Goal: Check status: Check status

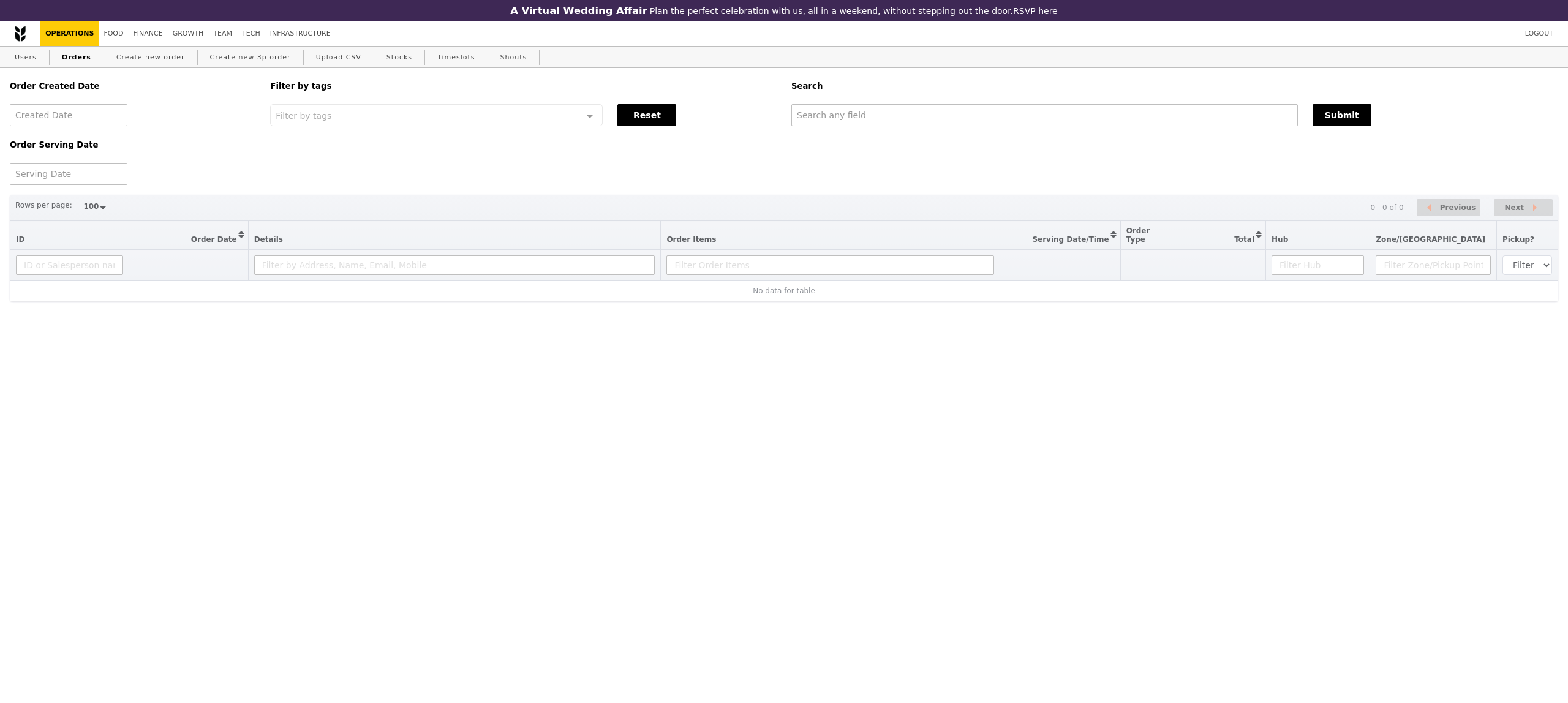
select select "100"
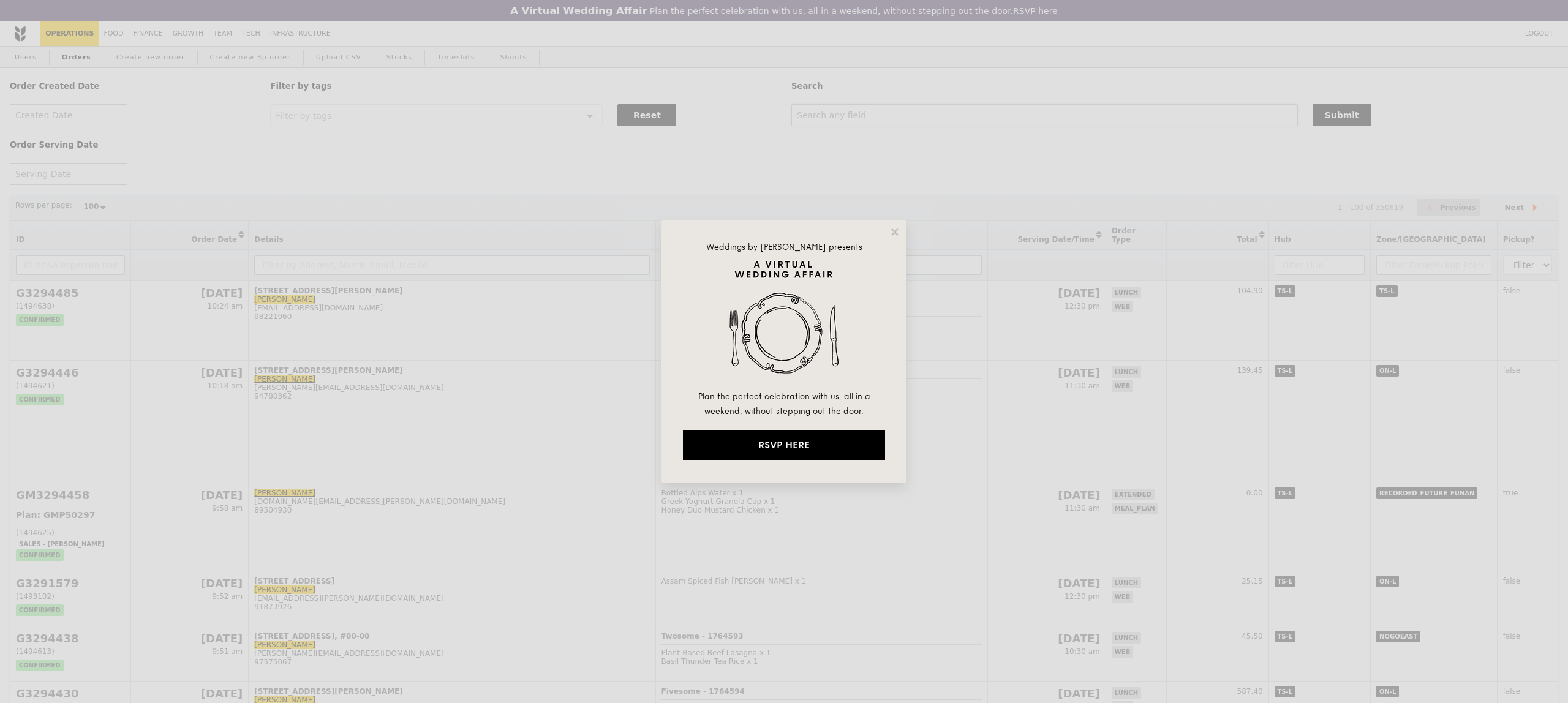
click at [889, 226] on button at bounding box center [894, 232] width 11 height 11
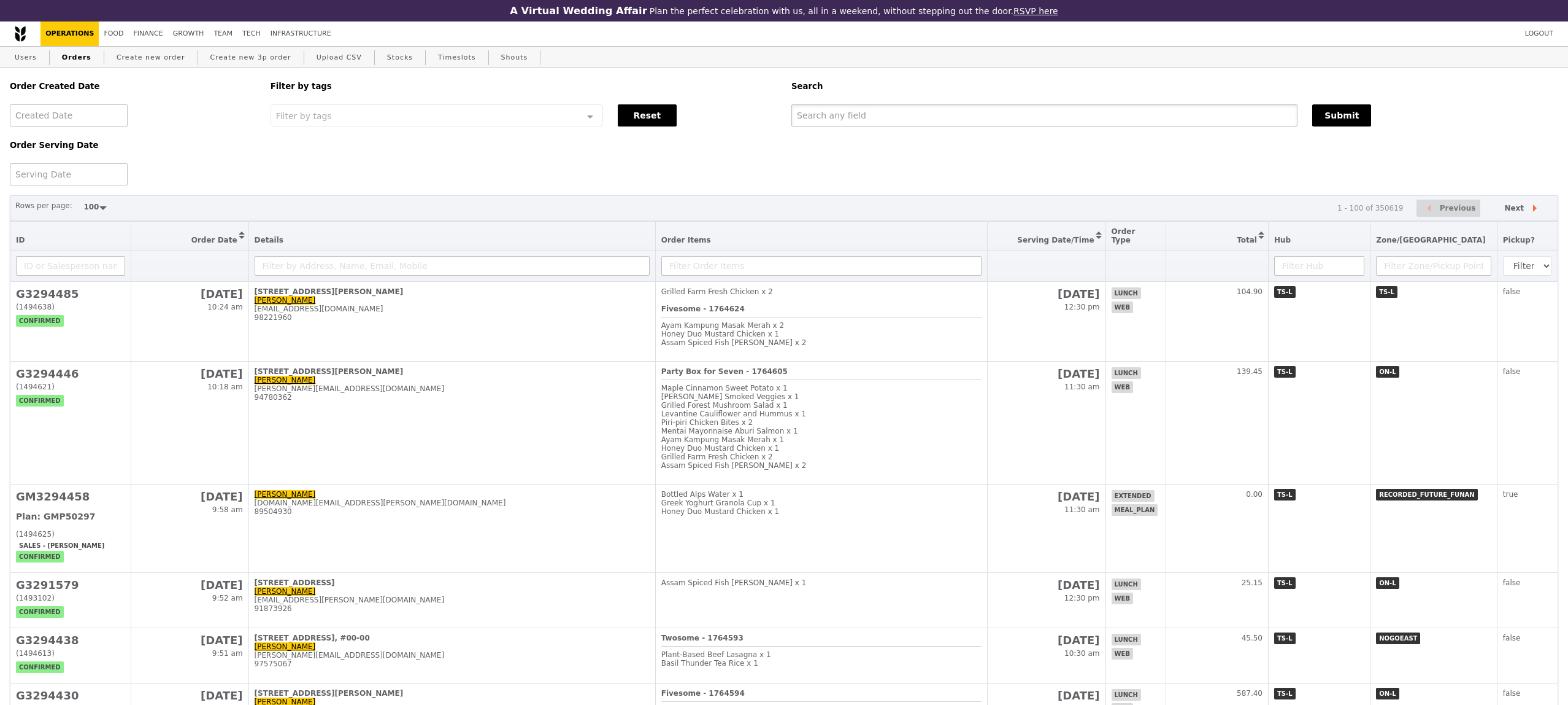
click at [912, 115] on input "text" at bounding box center [1045, 115] width 506 height 22
paste input "[EMAIL_ADDRESS][DOMAIN_NAME]"
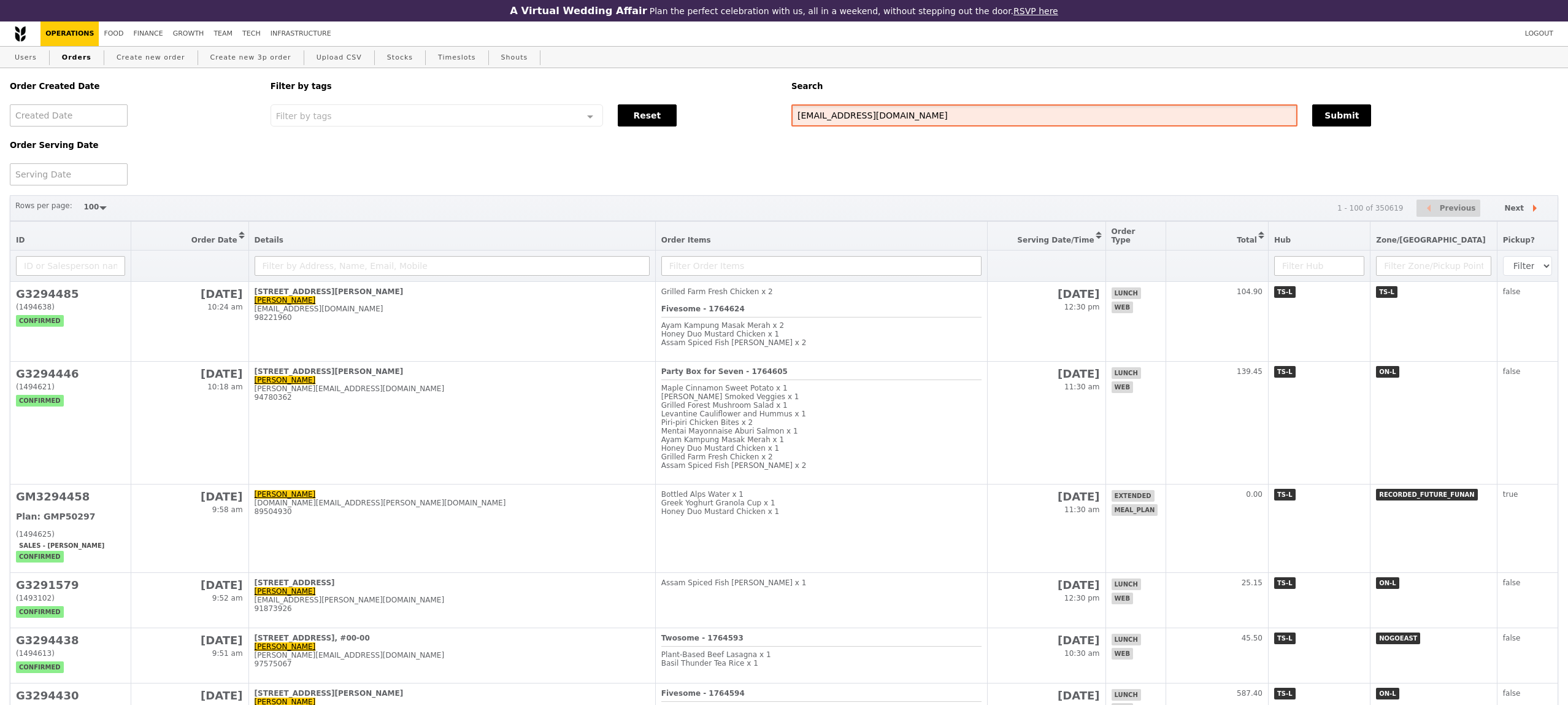
type input "[EMAIL_ADDRESS][DOMAIN_NAME]"
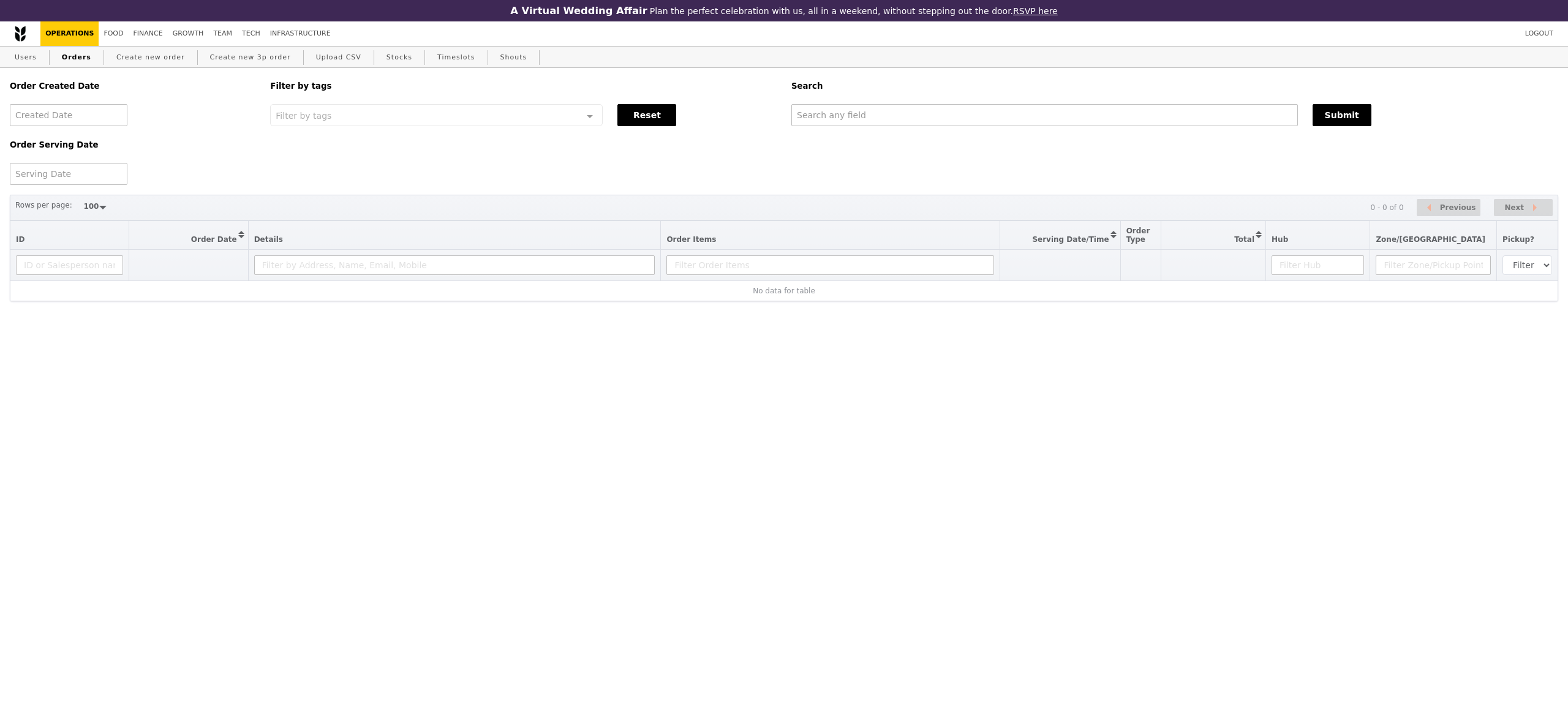
select select "100"
click at [843, 110] on input "text" at bounding box center [1044, 115] width 506 height 22
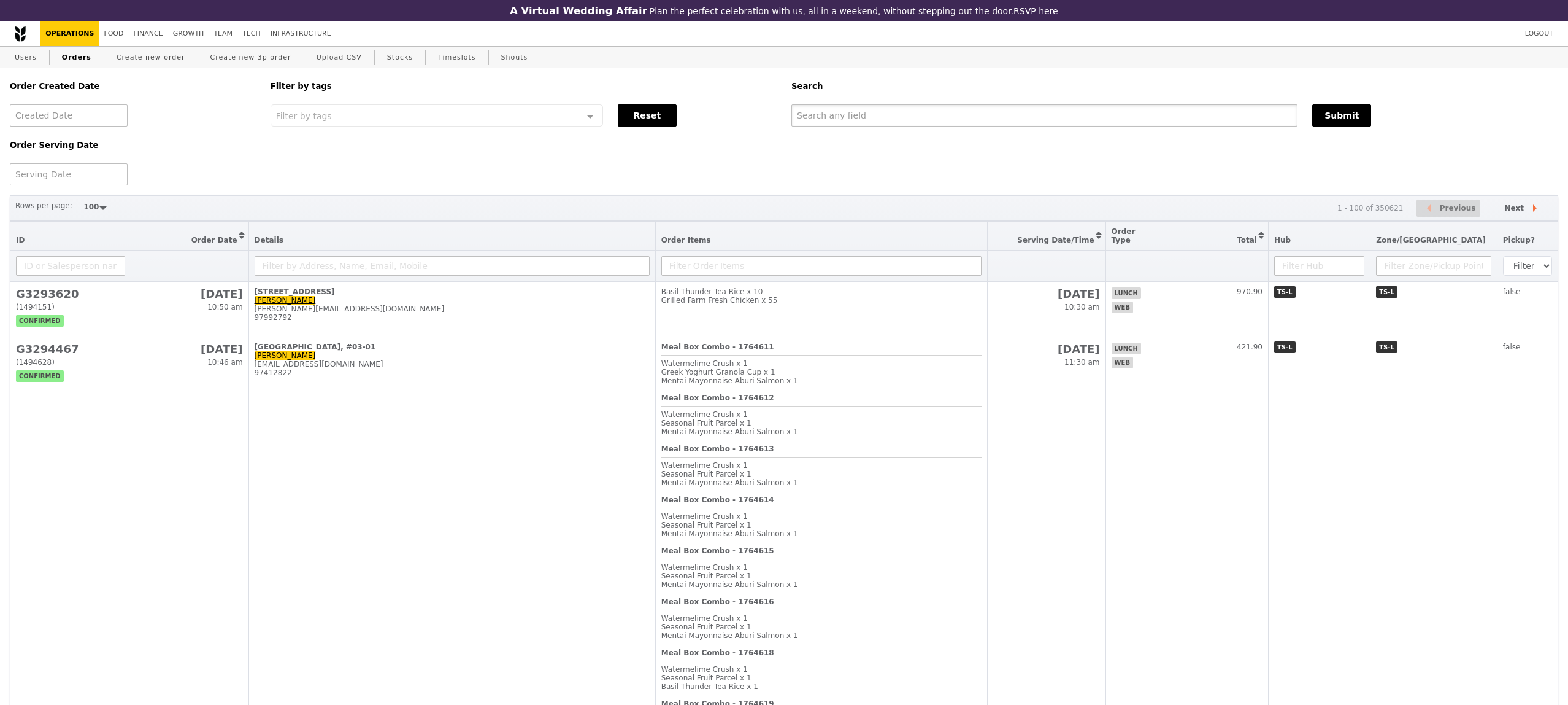
paste input "#G3293620"
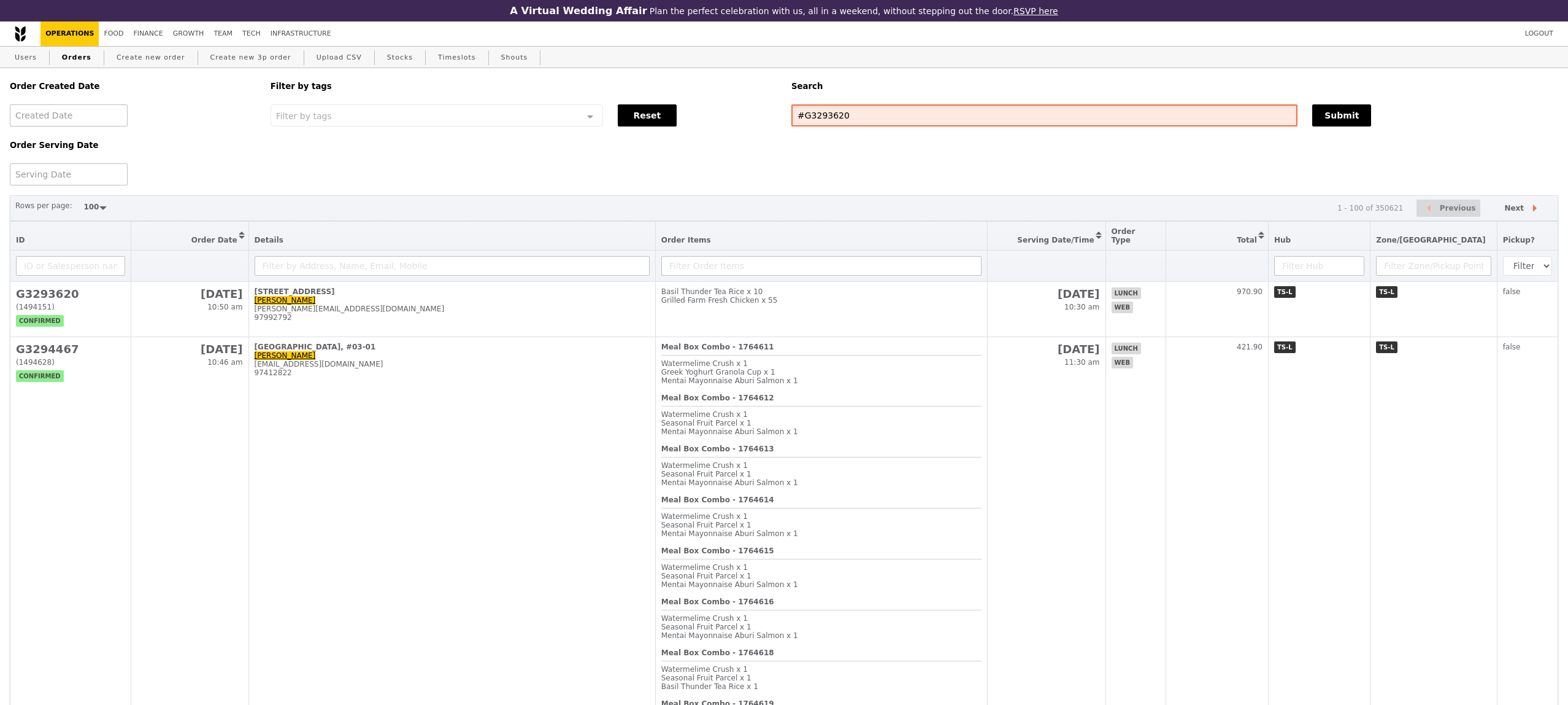
type input "#G3293620"
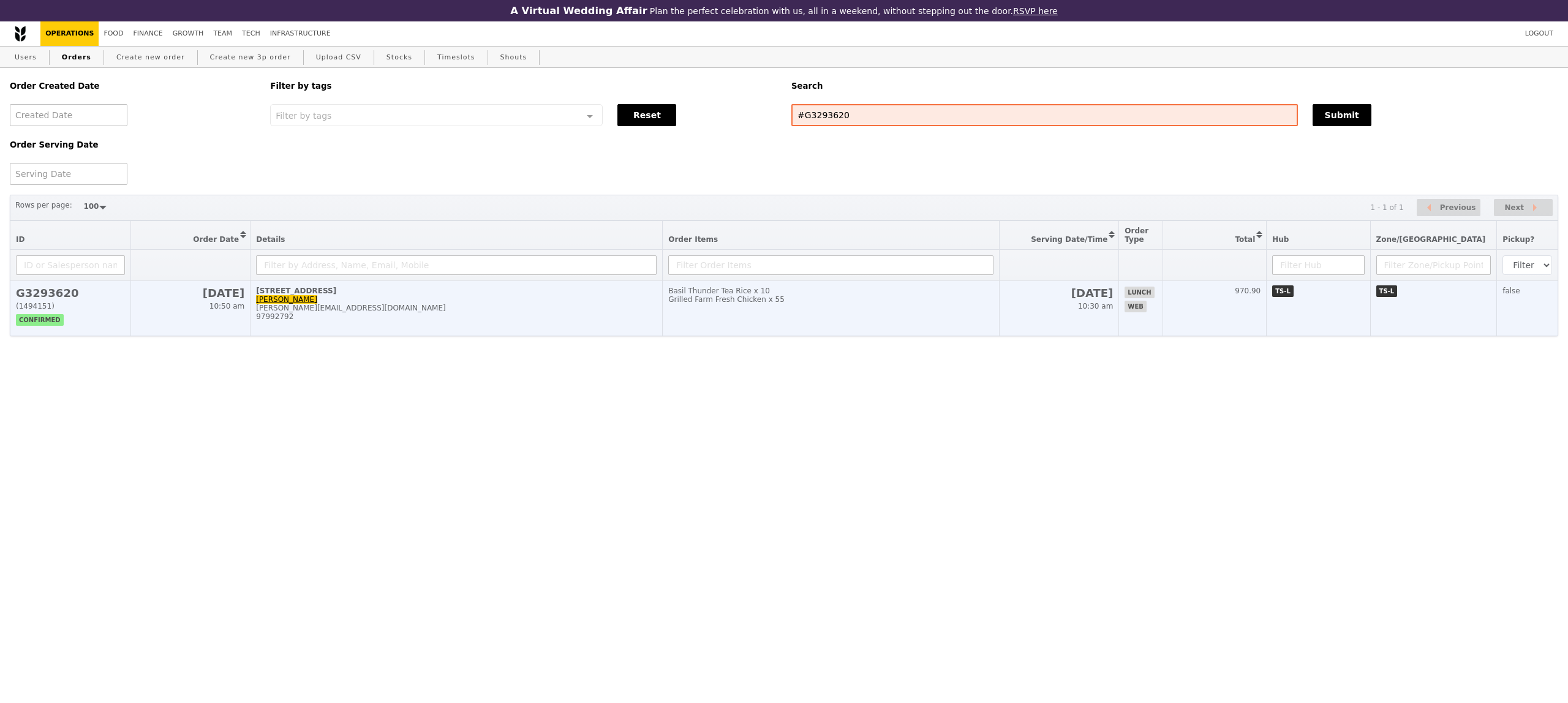
click at [768, 316] on td "Basil Thunder Tea Rice x 10 Grilled Farm Fresh Chicken x 55" at bounding box center [831, 308] width 336 height 55
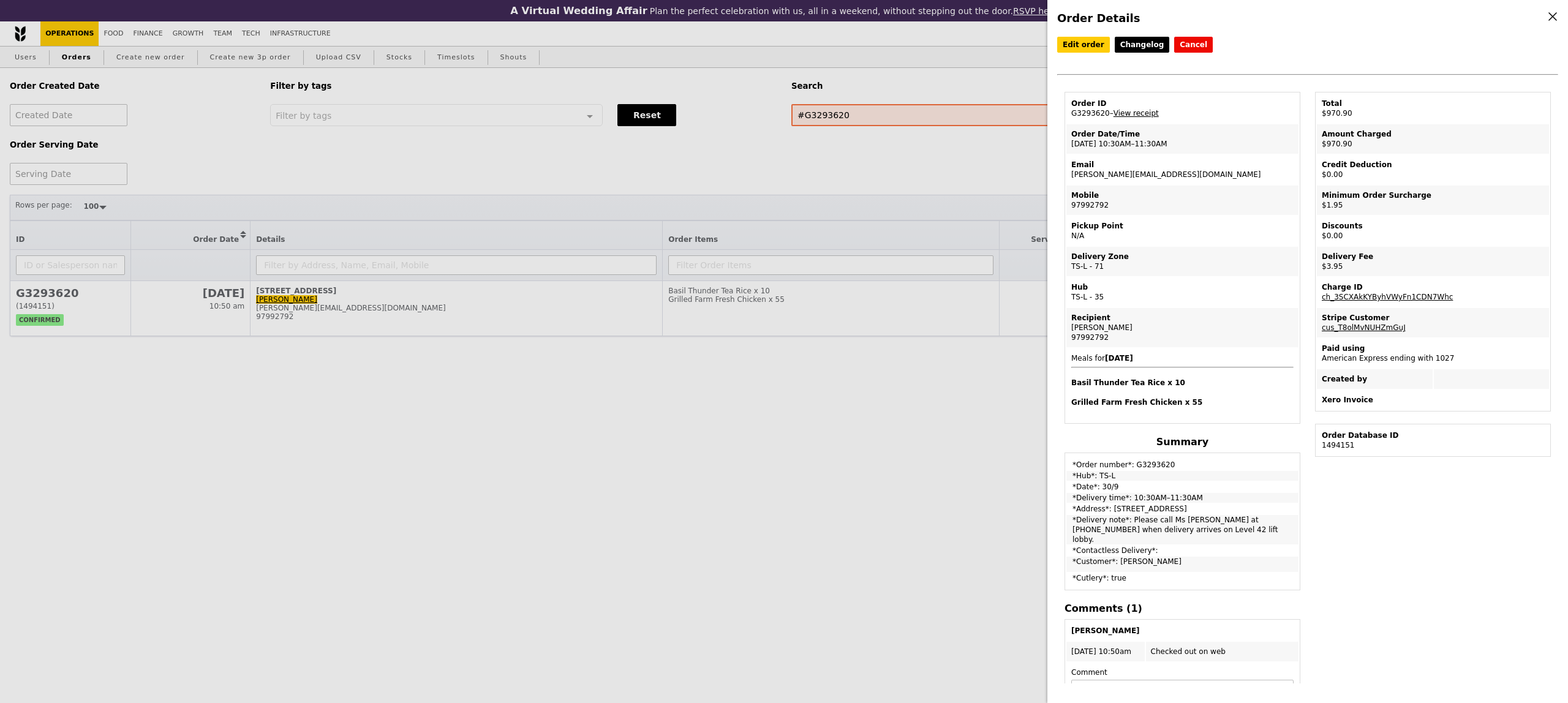
click at [1142, 110] on link "View receipt" at bounding box center [1136, 114] width 45 height 9
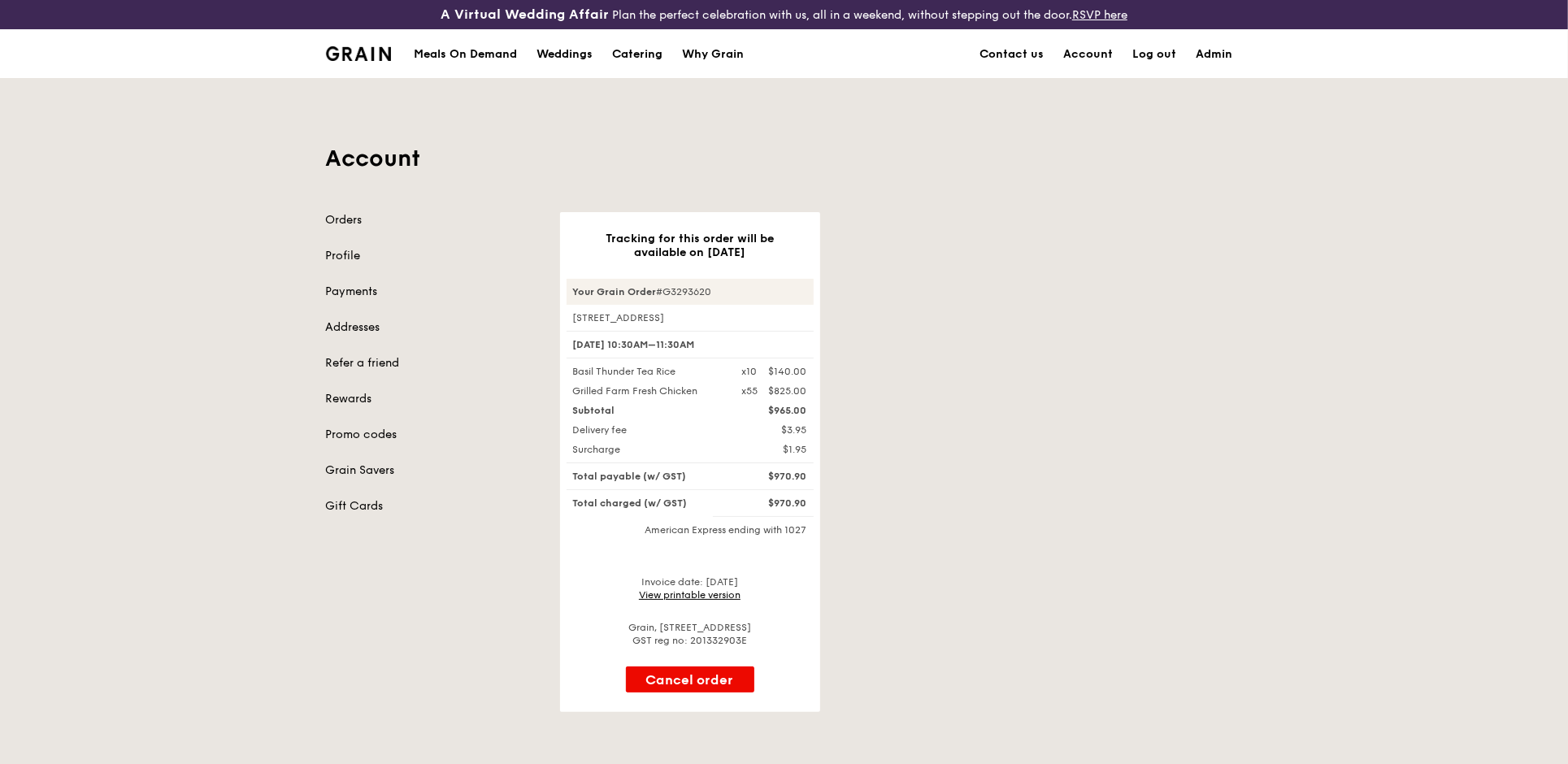
click at [970, 447] on div "Tracking for this order will be available on [DATE] Your Grain Order #G3293620 …" at bounding box center [901, 462] width 702 height 500
